Goal: Transaction & Acquisition: Book appointment/travel/reservation

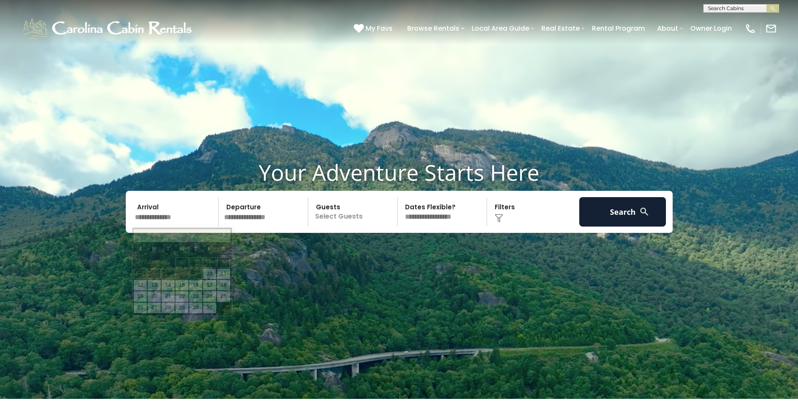
click at [183, 215] on input "text" at bounding box center [175, 211] width 87 height 29
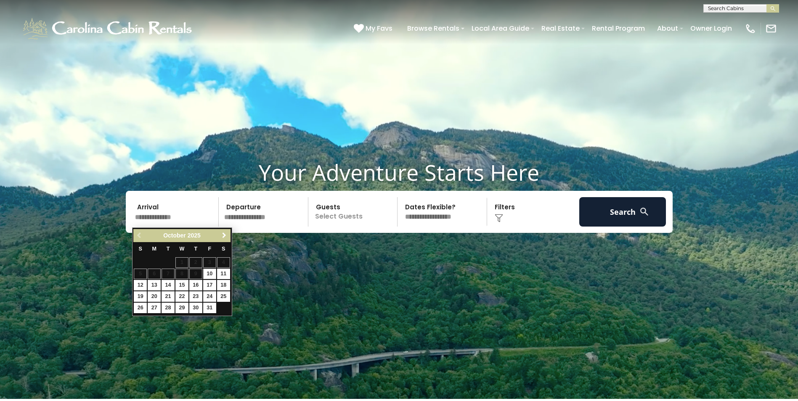
click at [222, 236] on span "Next" at bounding box center [224, 235] width 7 height 7
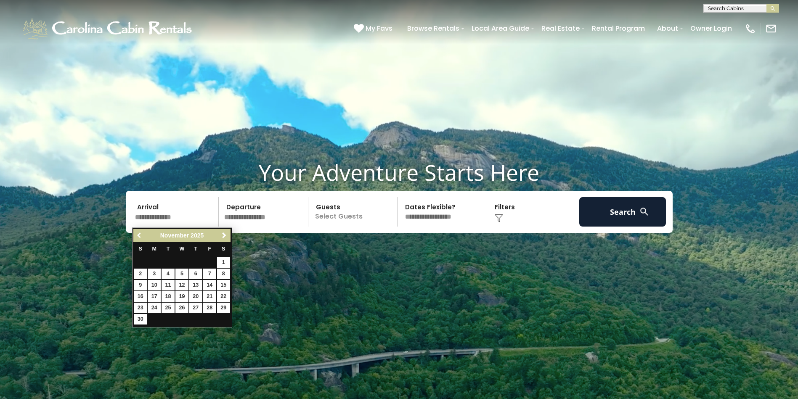
click at [136, 234] on span "Previous" at bounding box center [139, 235] width 7 height 7
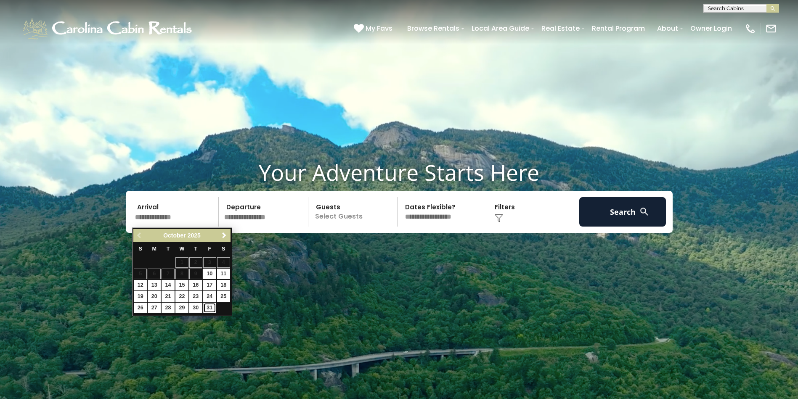
click at [210, 305] on link "31" at bounding box center [209, 308] width 13 height 11
type input "********"
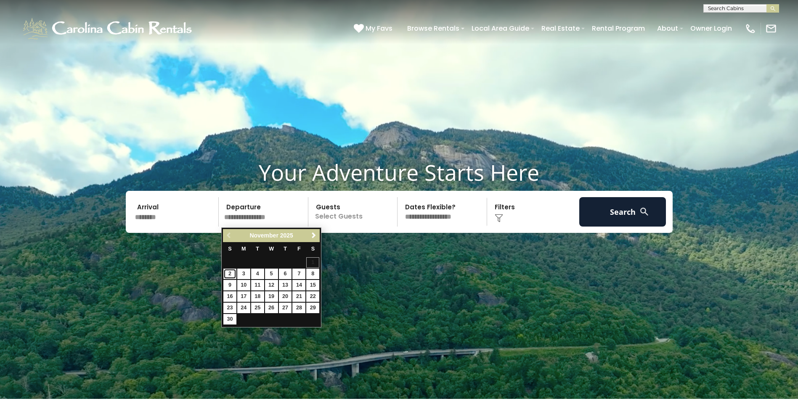
click at [232, 275] on link "2" at bounding box center [229, 274] width 13 height 11
type input "*******"
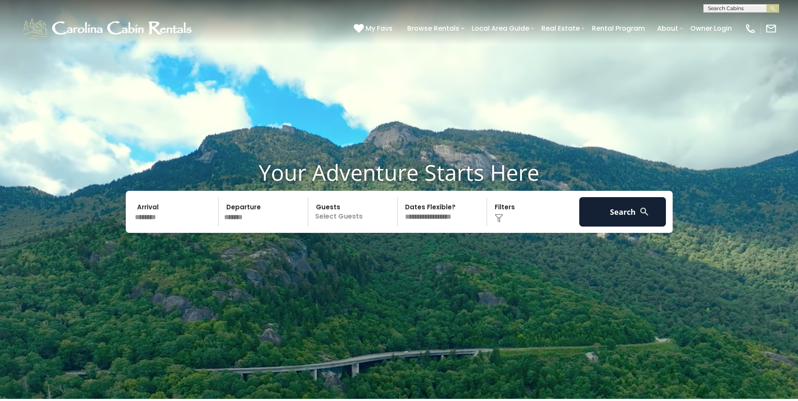
click at [343, 215] on p "Select Guests" at bounding box center [354, 211] width 87 height 29
click at [396, 249] on span "+" at bounding box center [394, 246] width 3 height 8
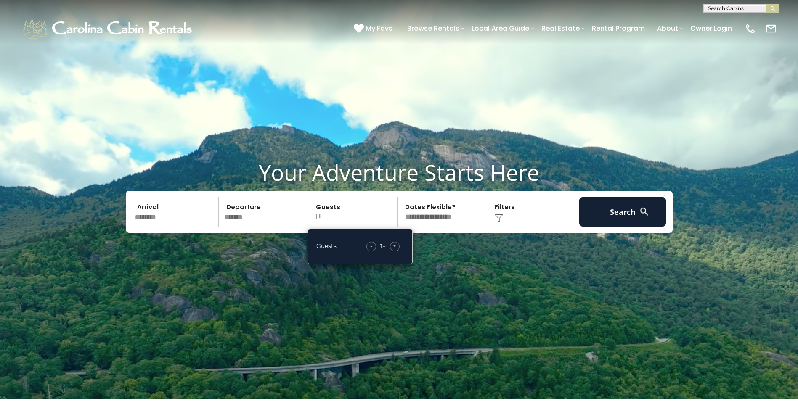
click at [445, 218] on select "**********" at bounding box center [443, 211] width 87 height 29
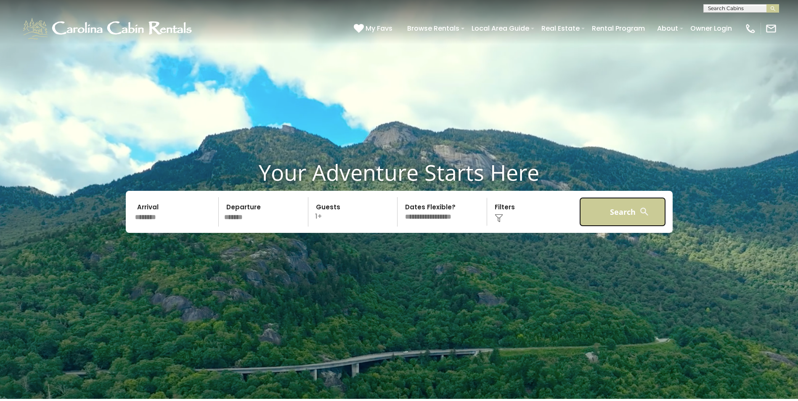
click at [619, 212] on button "Search" at bounding box center [622, 211] width 87 height 29
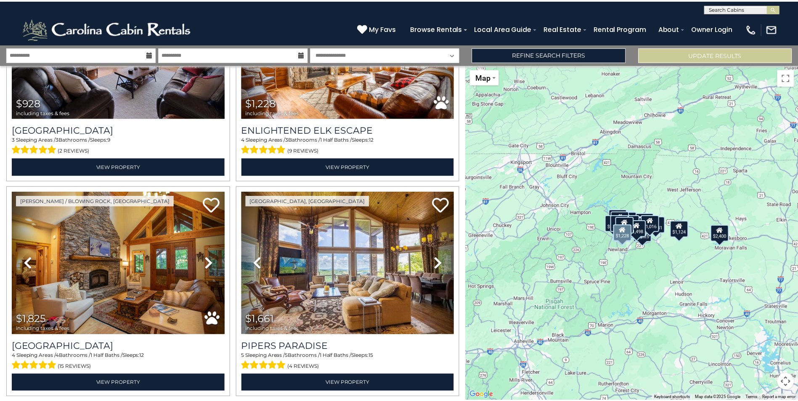
scroll to position [1220, 0]
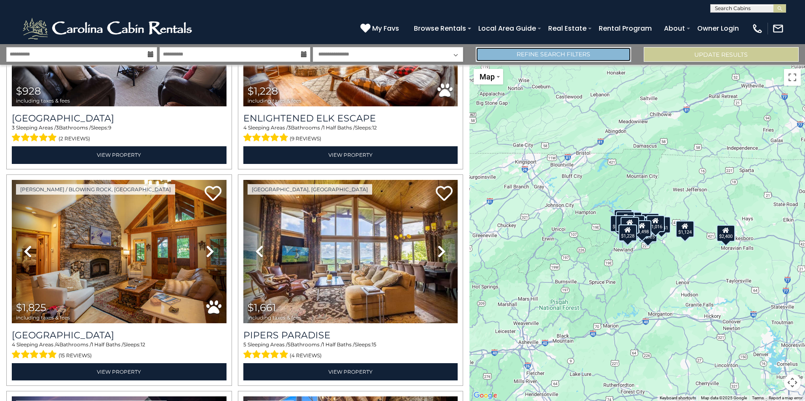
click at [601, 53] on link "Refine Search Filters" at bounding box center [553, 54] width 155 height 15
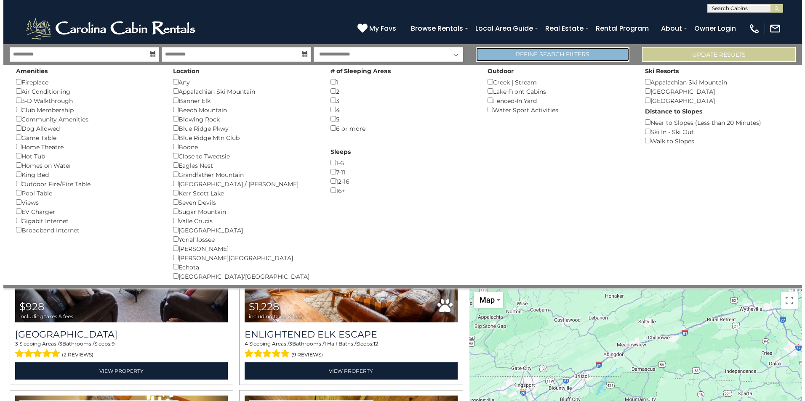
scroll to position [1214, 0]
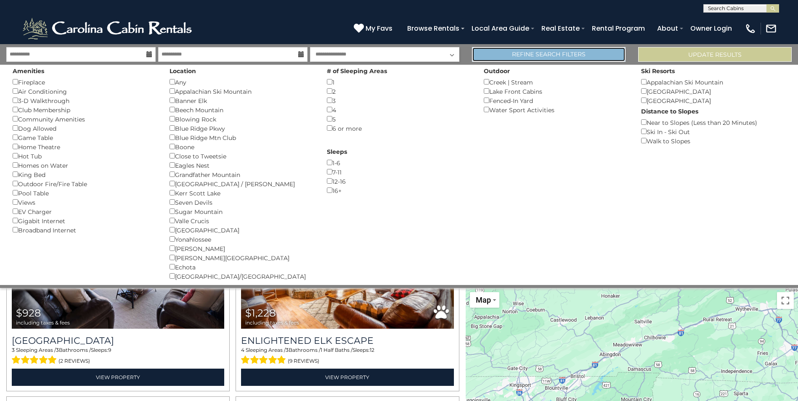
click at [558, 58] on link "Refine Search Filters" at bounding box center [549, 54] width 154 height 15
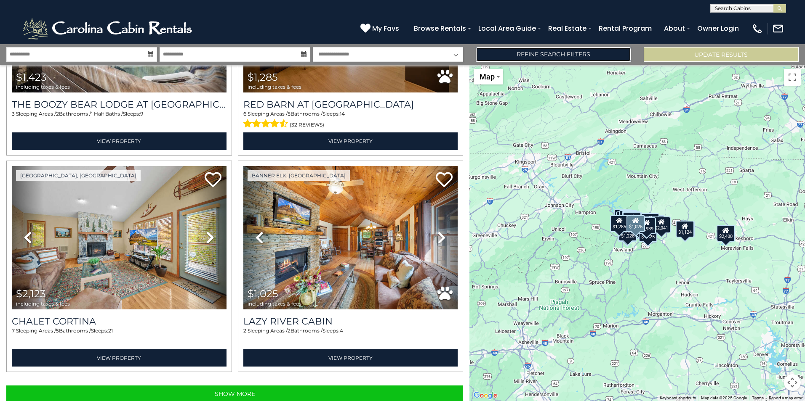
scroll to position [2972, 0]
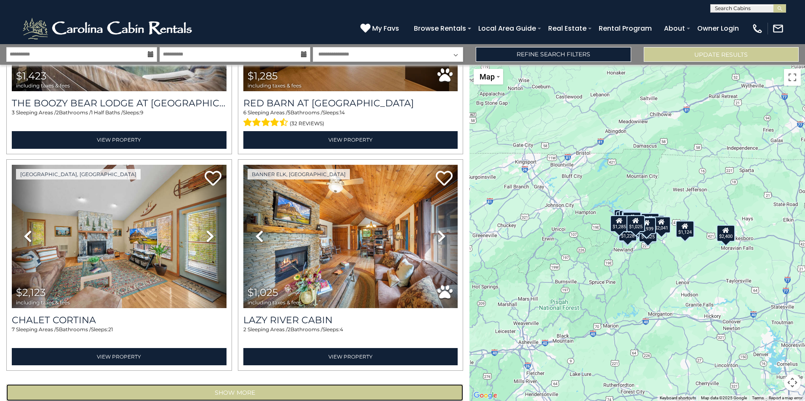
click at [265, 385] on button "Show More" at bounding box center [234, 393] width 457 height 17
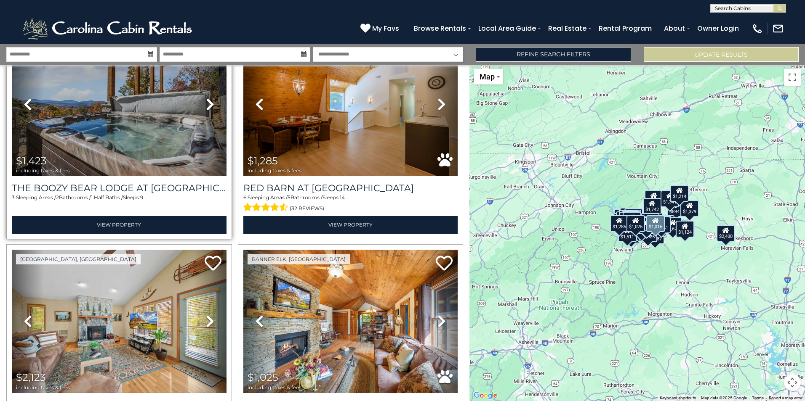
scroll to position [2888, 0]
